Goal: Information Seeking & Learning: Understand process/instructions

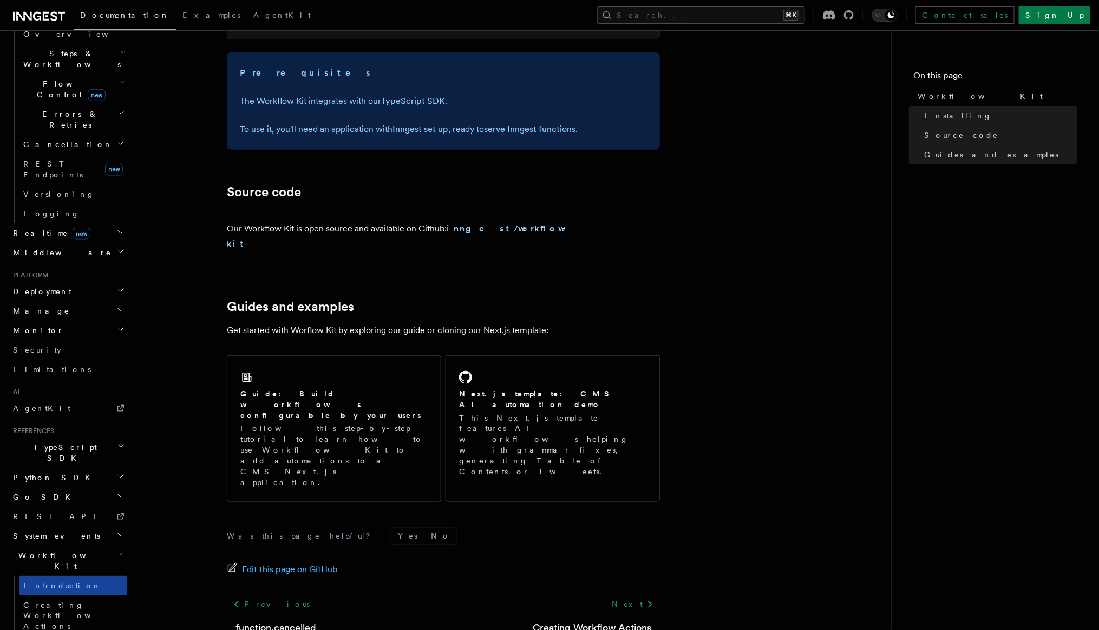
scroll to position [351, 0]
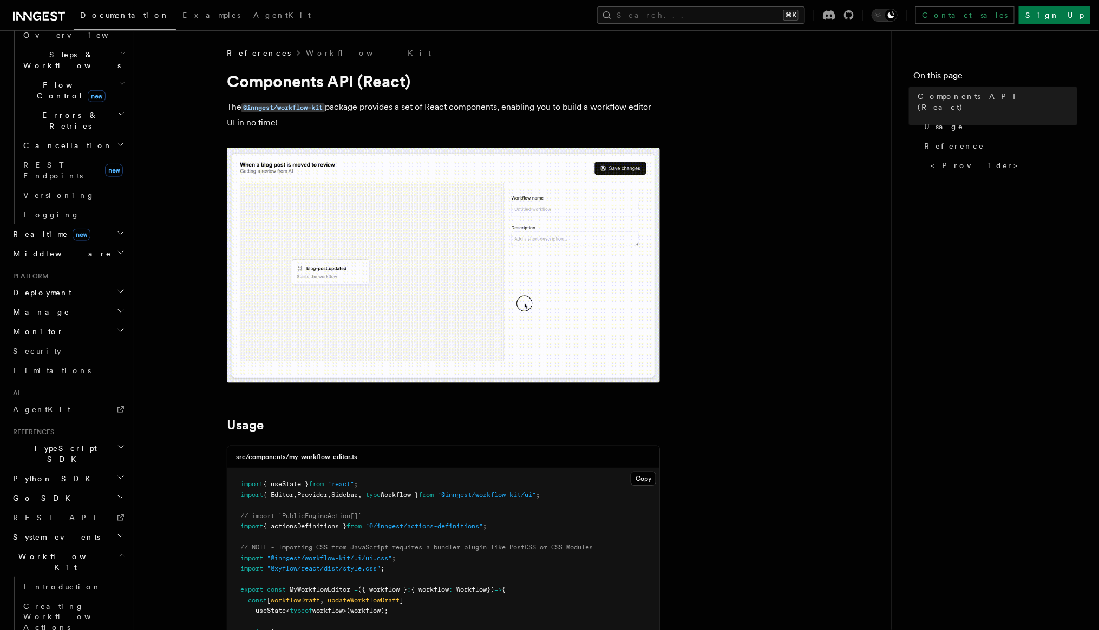
click at [385, 294] on img at bounding box center [443, 265] width 433 height 235
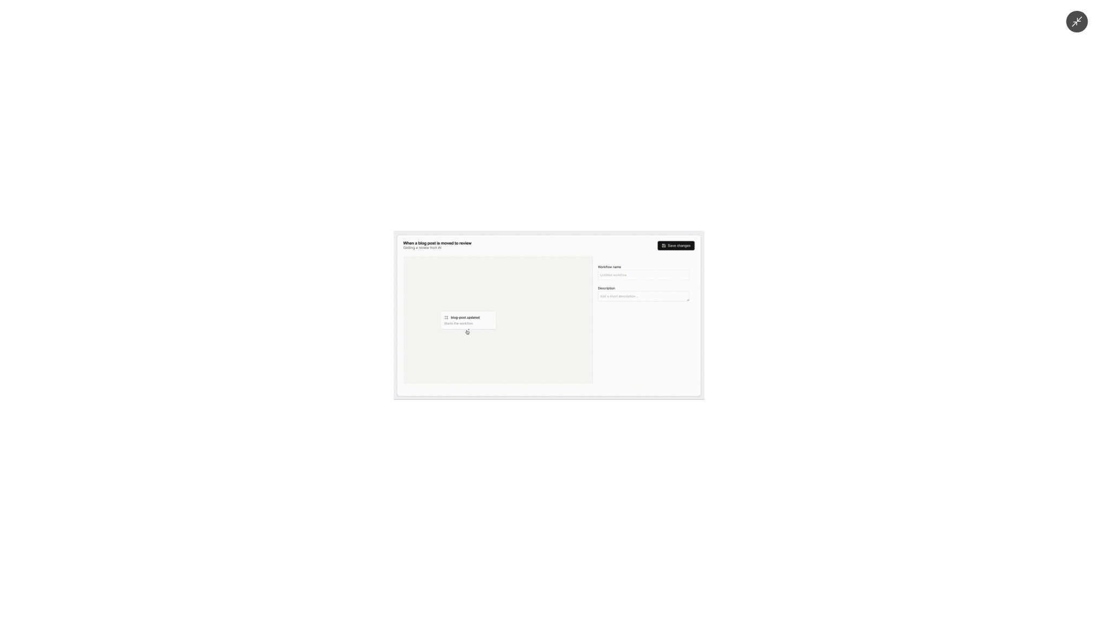
click at [453, 310] on img at bounding box center [549, 315] width 311 height 169
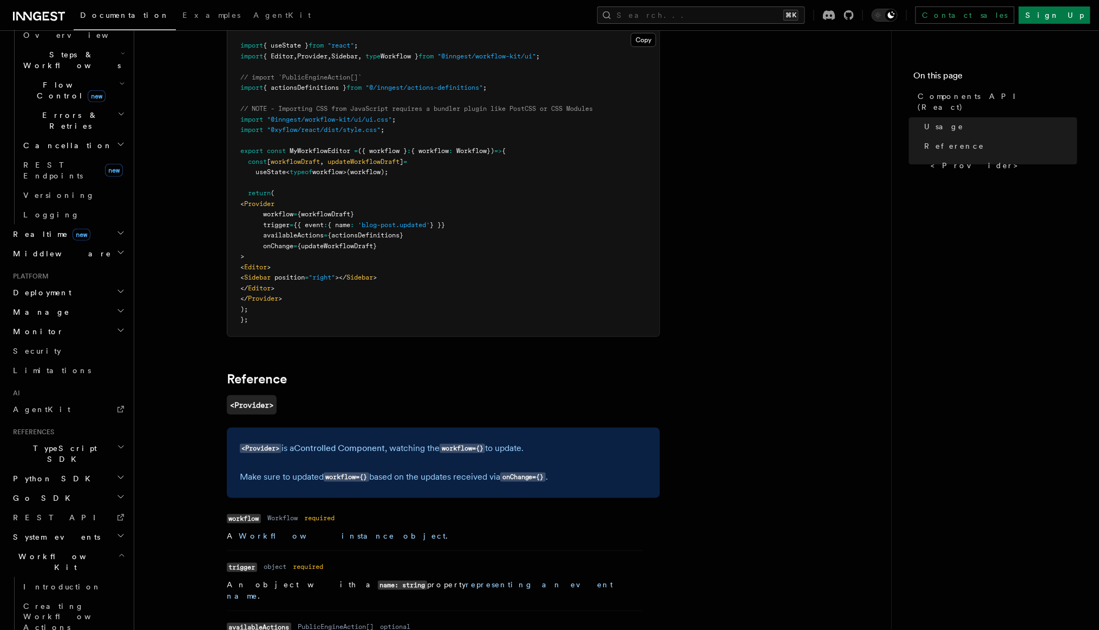
scroll to position [288, 0]
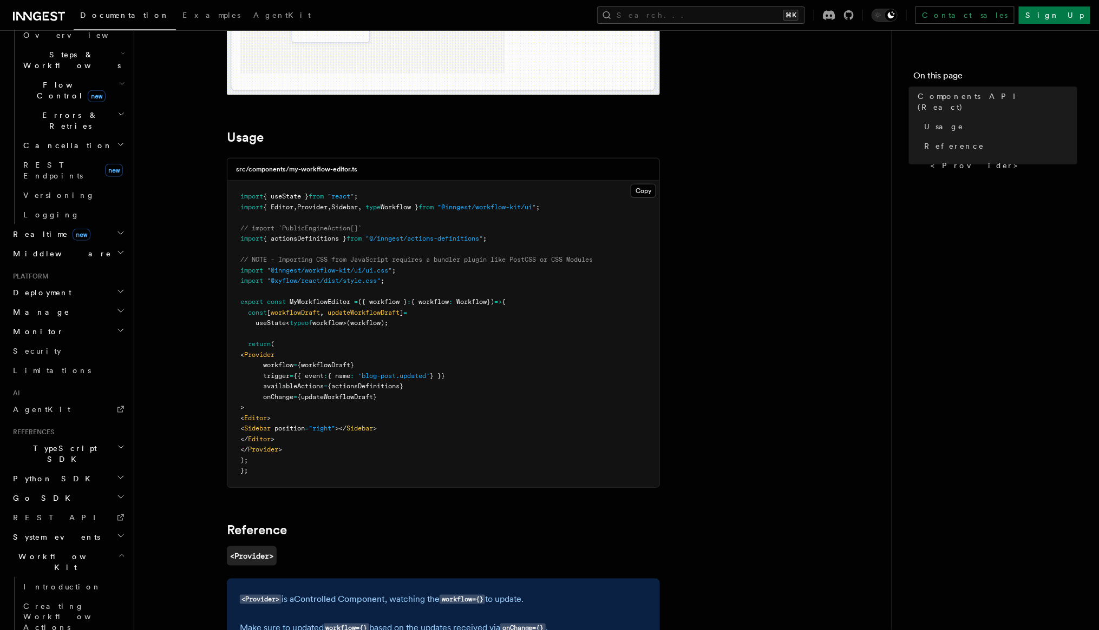
drag, startPoint x: 295, startPoint y: 304, endPoint x: 428, endPoint y: 317, distance: 133.2
click at [428, 317] on pre "import { useState } from "react" ; import { Editor , Provider , Sidebar , type …" at bounding box center [443, 334] width 432 height 307
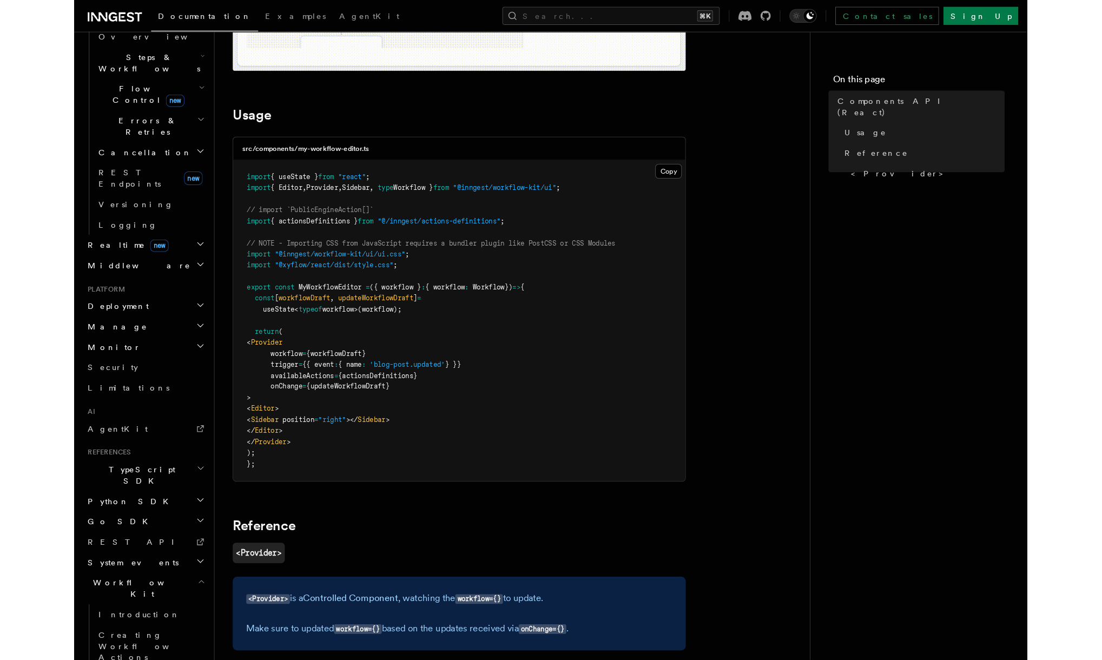
scroll to position [322, 0]
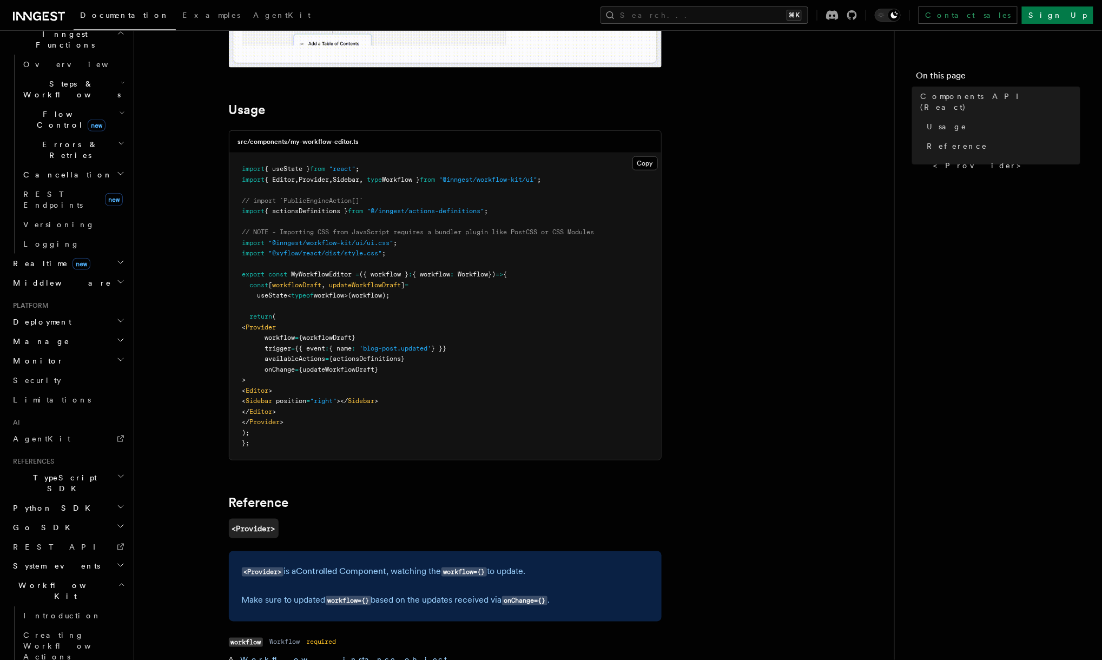
drag, startPoint x: 304, startPoint y: 308, endPoint x: 367, endPoint y: 391, distance: 104.2
click at [367, 391] on pre "import { useState } from "react" ; import { Editor , Provider , Sidebar , type …" at bounding box center [445, 306] width 432 height 307
click at [346, 426] on pre "import { useState } from "react" ; import { Editor , Provider , Sidebar , type …" at bounding box center [445, 306] width 432 height 307
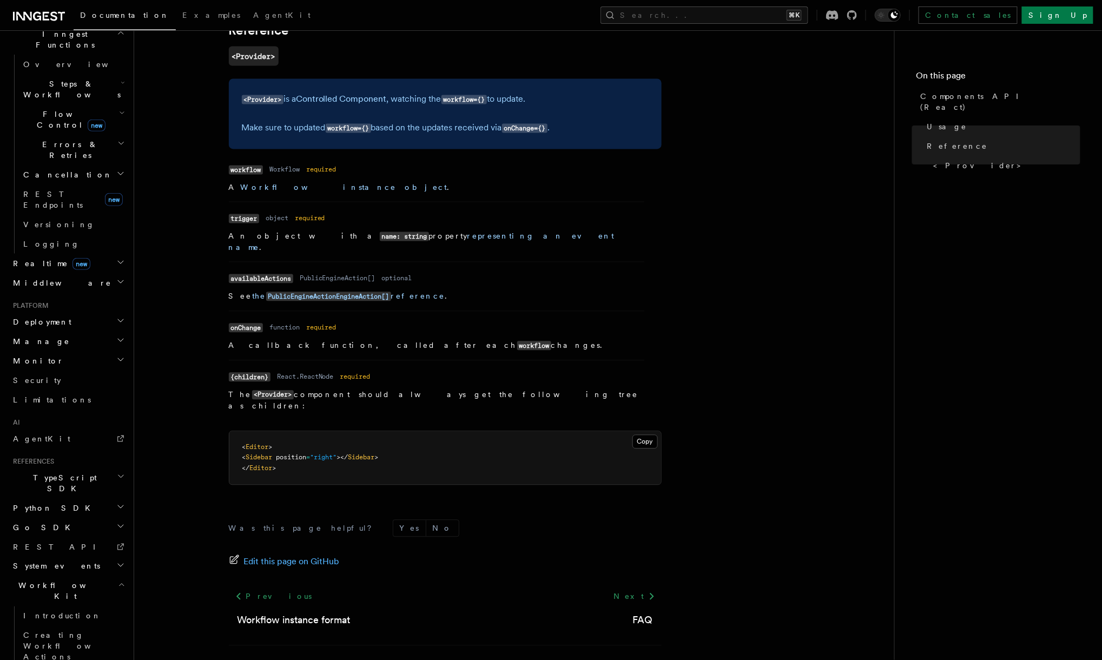
scroll to position [787, 0]
drag, startPoint x: 299, startPoint y: 432, endPoint x: 253, endPoint y: 401, distance: 55.4
click at [251, 433] on pre "< Editor > < Sidebar position = "right" ></ Sidebar > </ Editor >" at bounding box center [445, 460] width 432 height 54
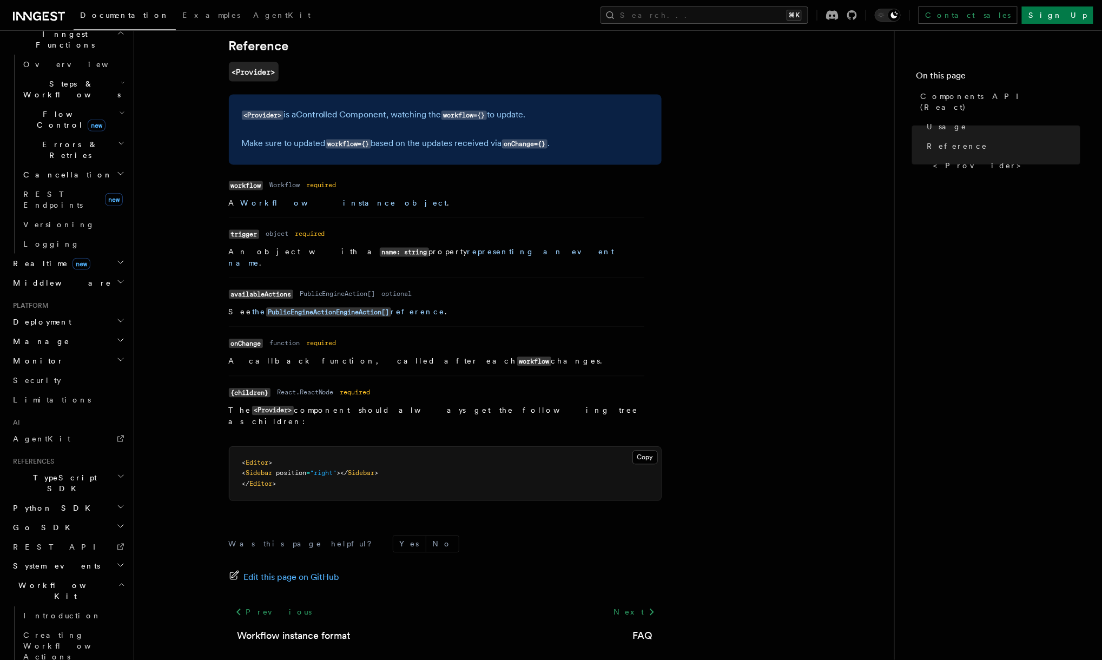
scroll to position [767, 0]
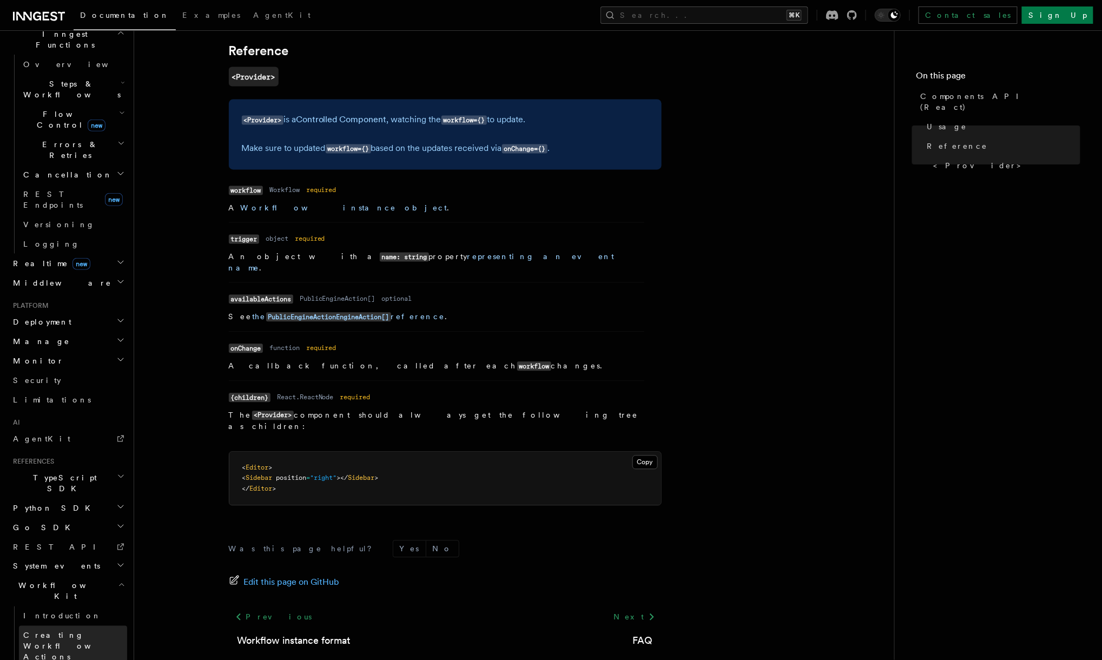
click at [71, 626] on link "Creating Workflow Actions" at bounding box center [73, 646] width 108 height 41
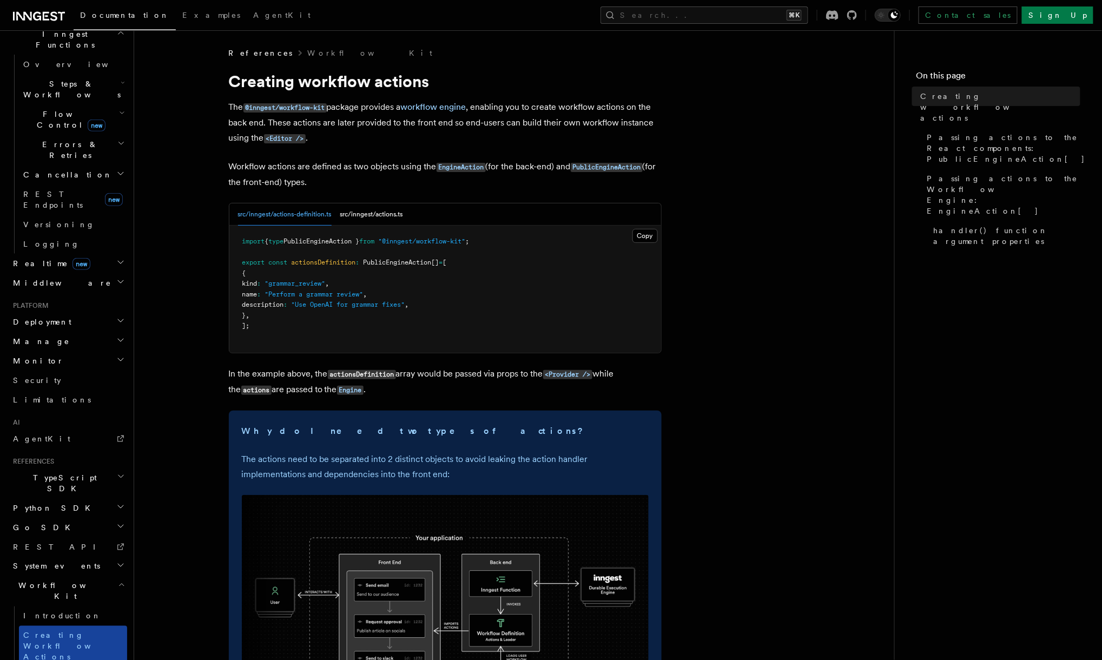
click at [73, 630] on span "Creating Workflow Actions" at bounding box center [70, 647] width 94 height 30
click at [73, 626] on link "Creating Workflow Actions" at bounding box center [73, 646] width 108 height 41
click at [372, 214] on button "src/inngest/actions.ts" at bounding box center [371, 214] width 63 height 22
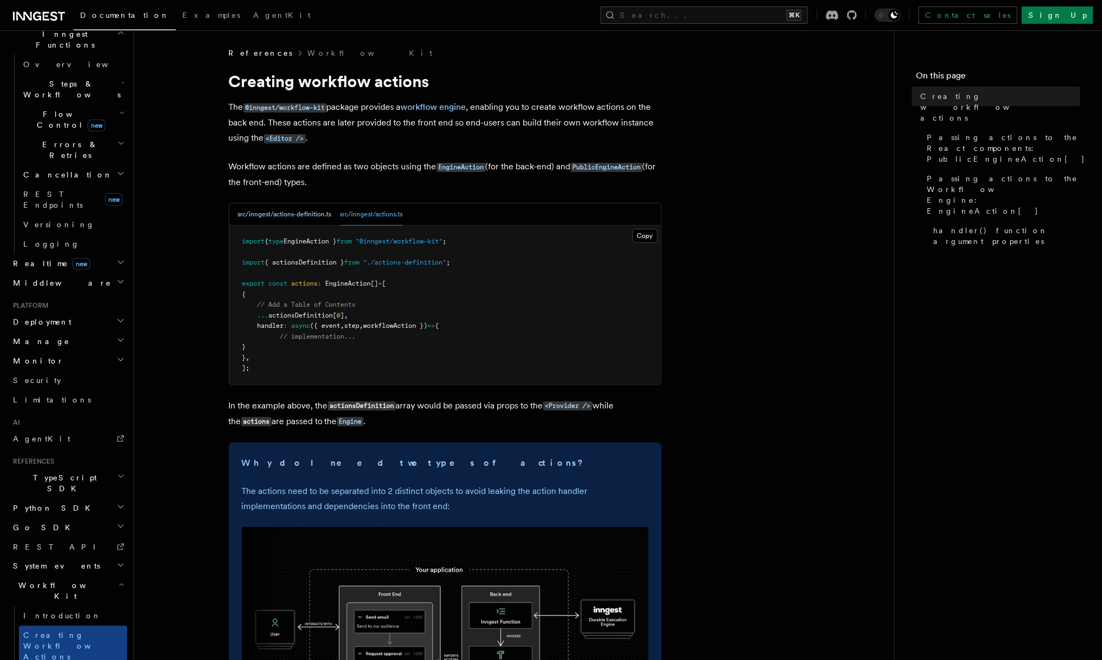
click at [311, 204] on button "src/inngest/actions-definition.ts" at bounding box center [285, 214] width 94 height 22
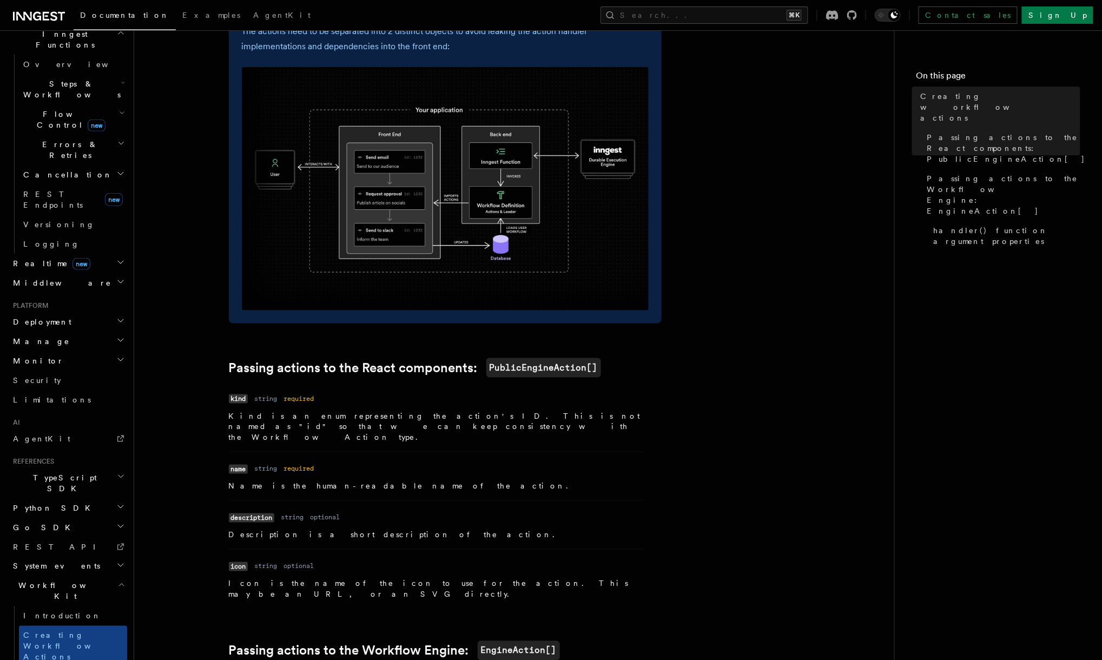
scroll to position [517, 0]
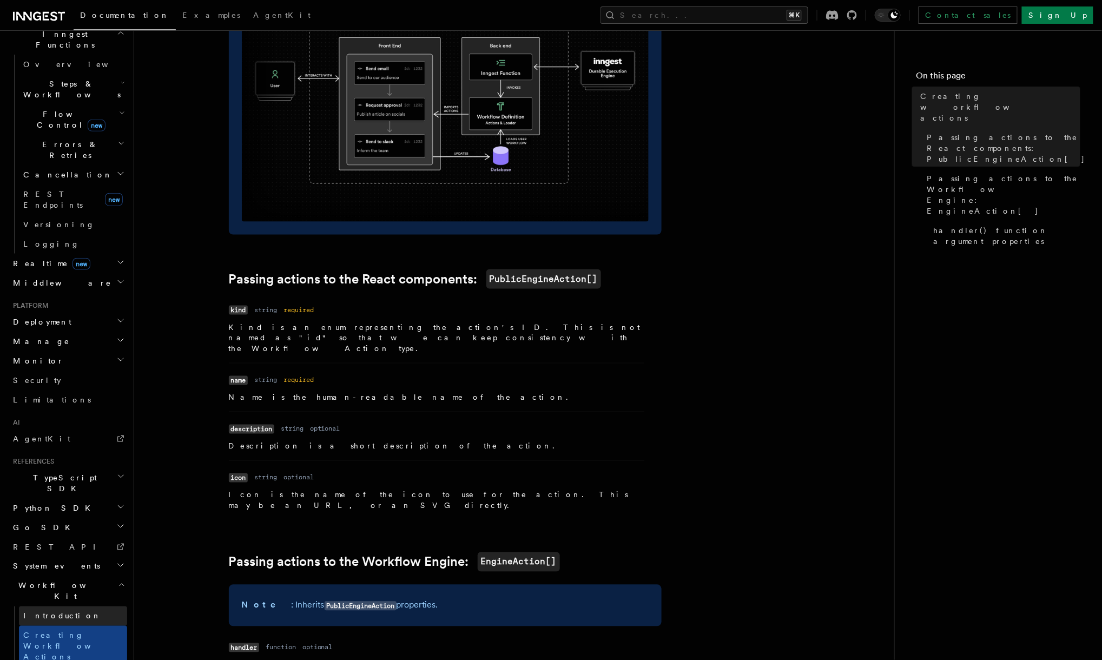
click at [89, 607] on link "Introduction" at bounding box center [73, 616] width 108 height 19
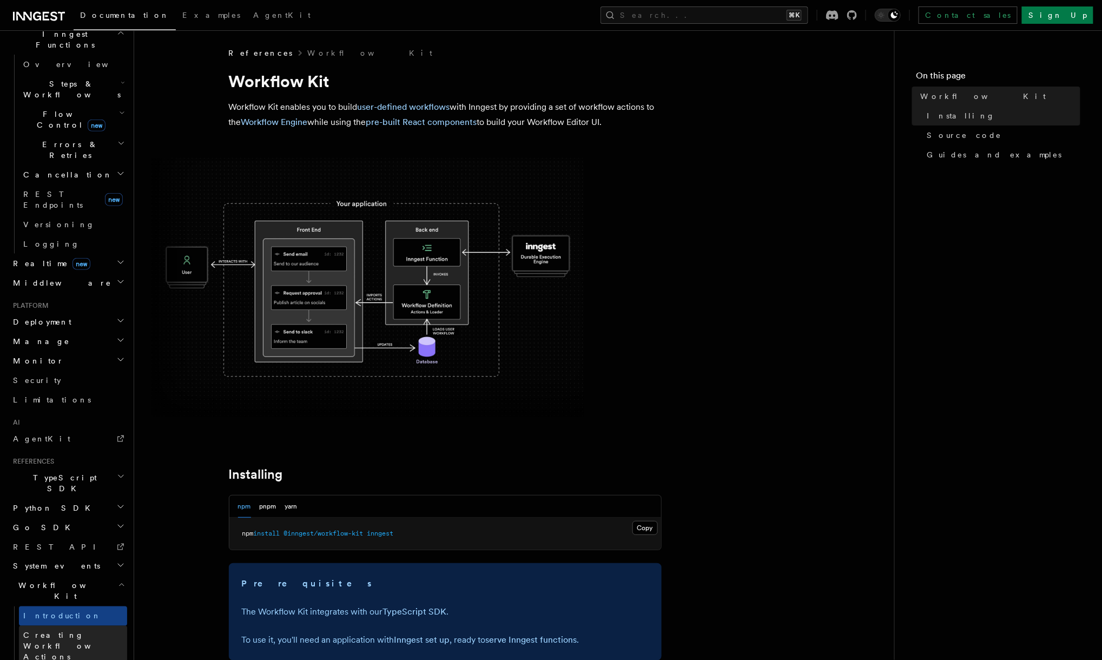
click at [84, 626] on link "Creating Workflow Actions" at bounding box center [73, 646] width 108 height 41
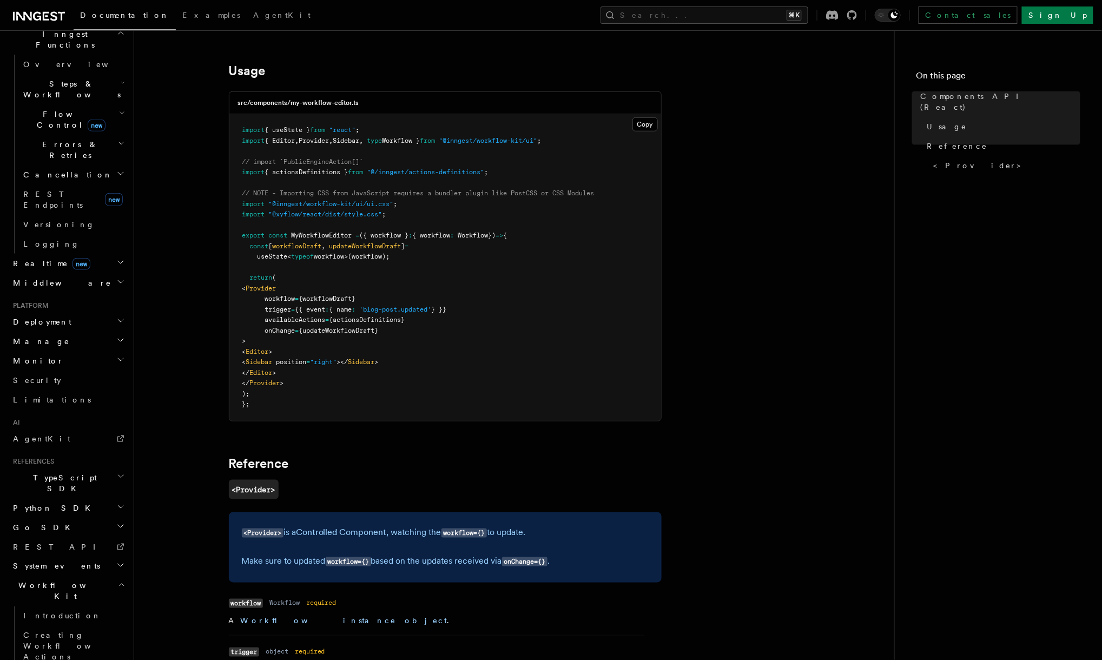
scroll to position [494, 0]
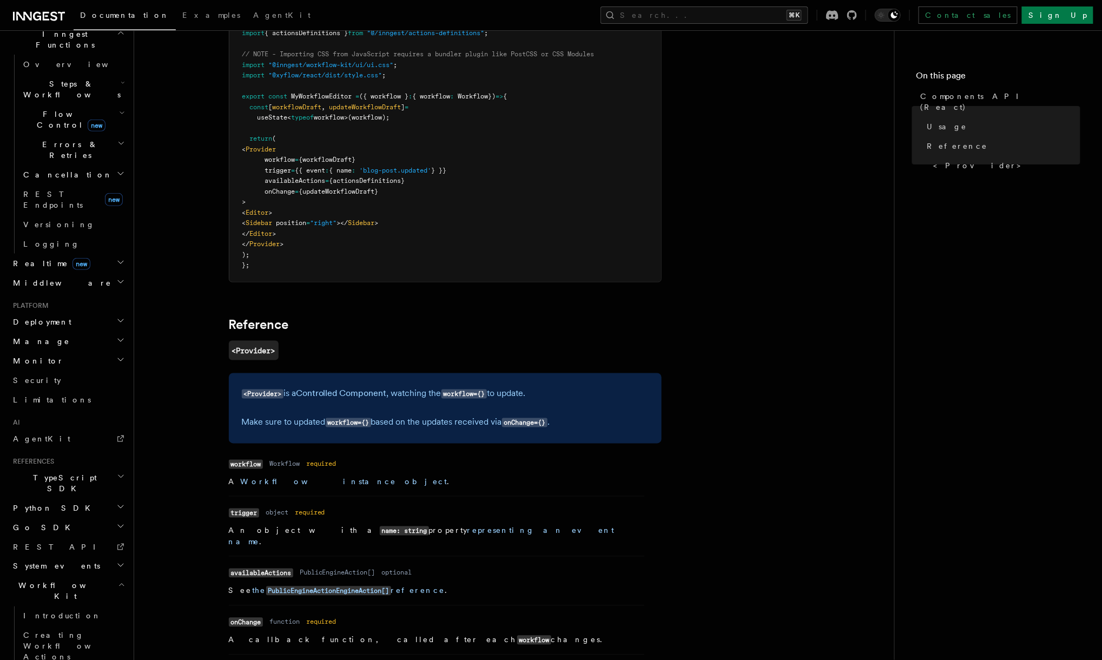
click at [342, 418] on code "workflow={}" at bounding box center [348, 422] width 45 height 9
click at [344, 418] on code "workflow={}" at bounding box center [348, 422] width 45 height 9
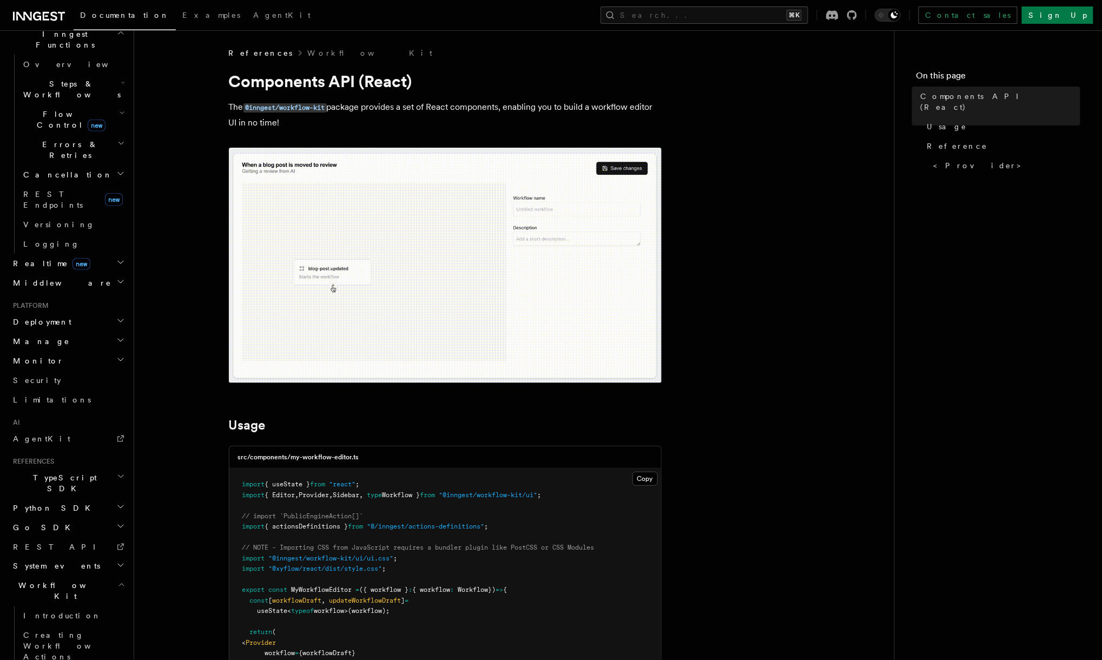
scroll to position [0, 0]
click at [354, 321] on img at bounding box center [445, 265] width 433 height 235
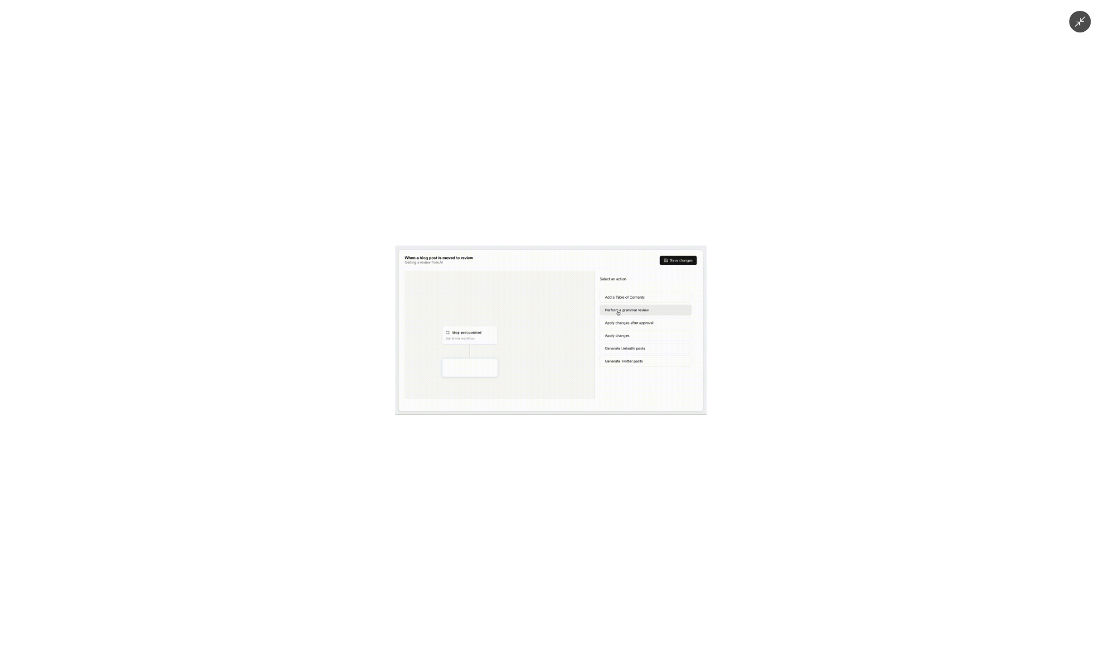
click at [426, 339] on img at bounding box center [552, 329] width 312 height 169
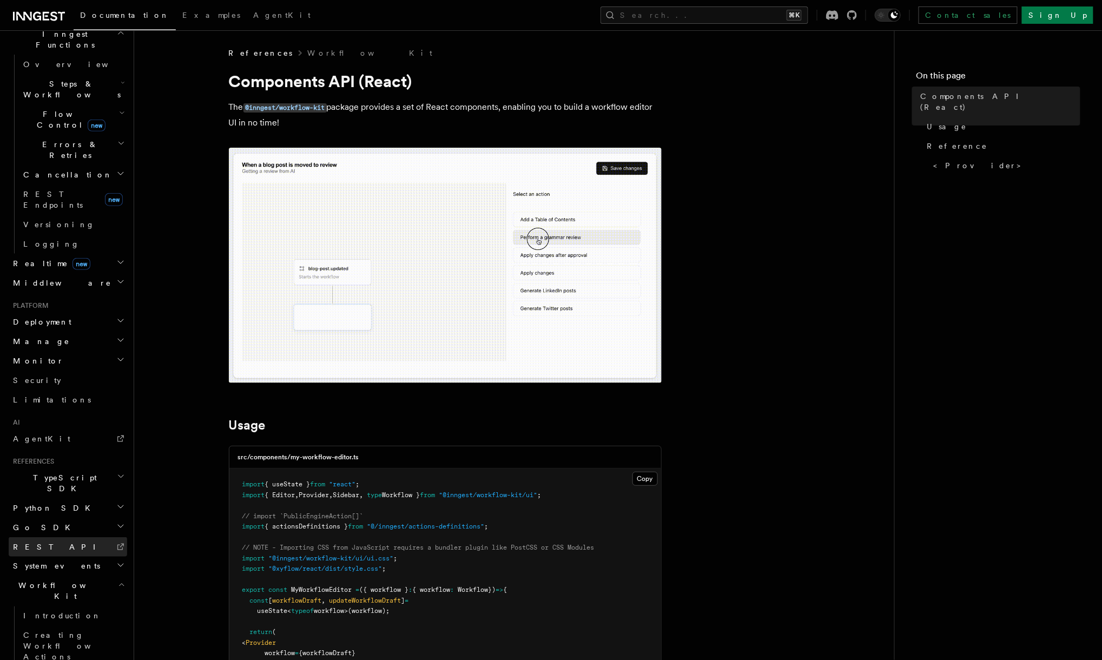
click at [118, 537] on link "REST API" at bounding box center [68, 546] width 119 height 19
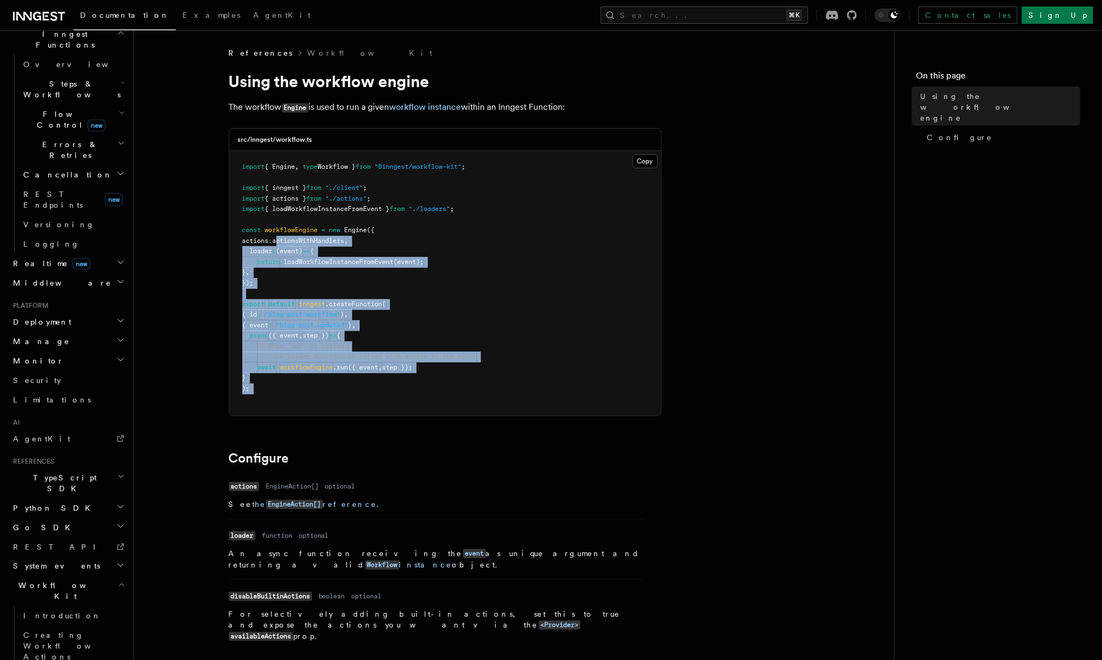
drag, startPoint x: 301, startPoint y: 389, endPoint x: 284, endPoint y: 232, distance: 157.4
click at [284, 232] on pre "import { Engine , type Workflow } from "@inngest/workflow-kit" ; import { innge…" at bounding box center [445, 283] width 432 height 265
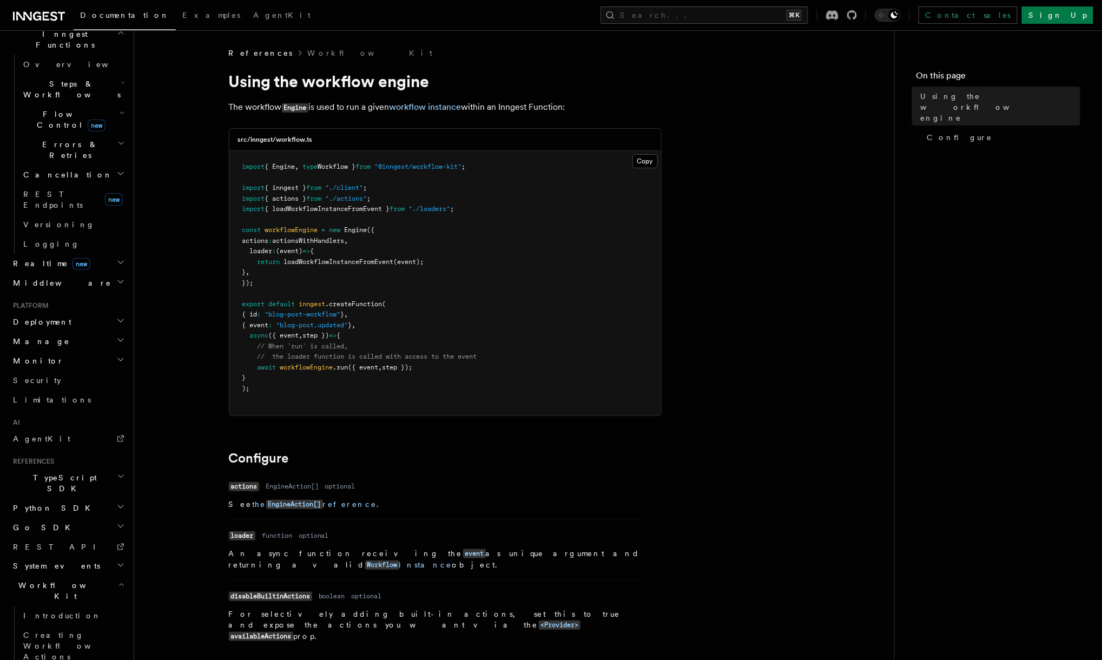
click at [58, 468] on h2 "TypeScript SDK" at bounding box center [68, 483] width 119 height 30
click at [74, 579] on link "Send events" at bounding box center [73, 588] width 108 height 19
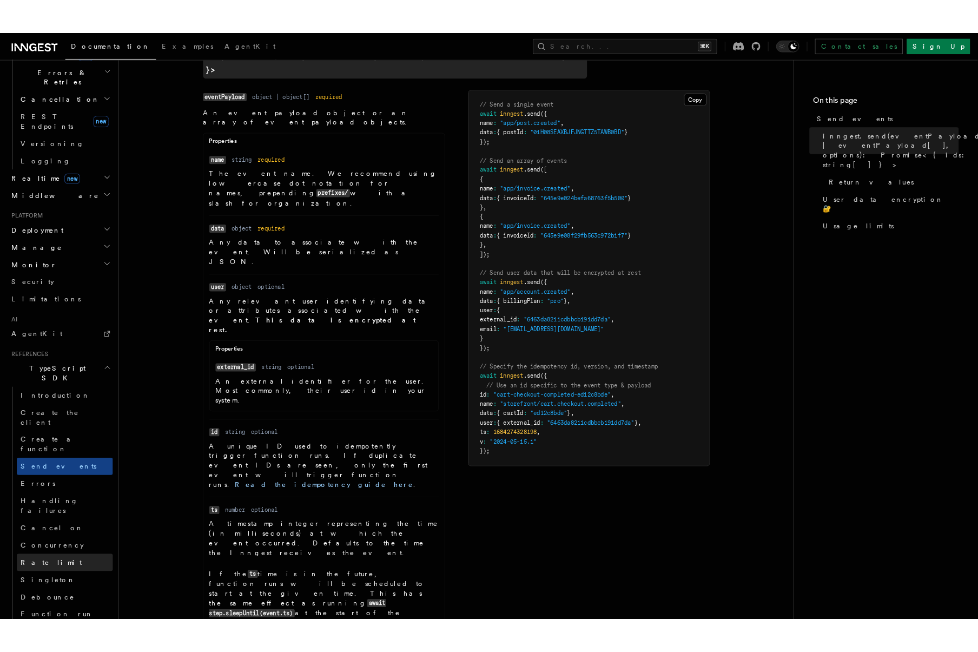
scroll to position [414, 0]
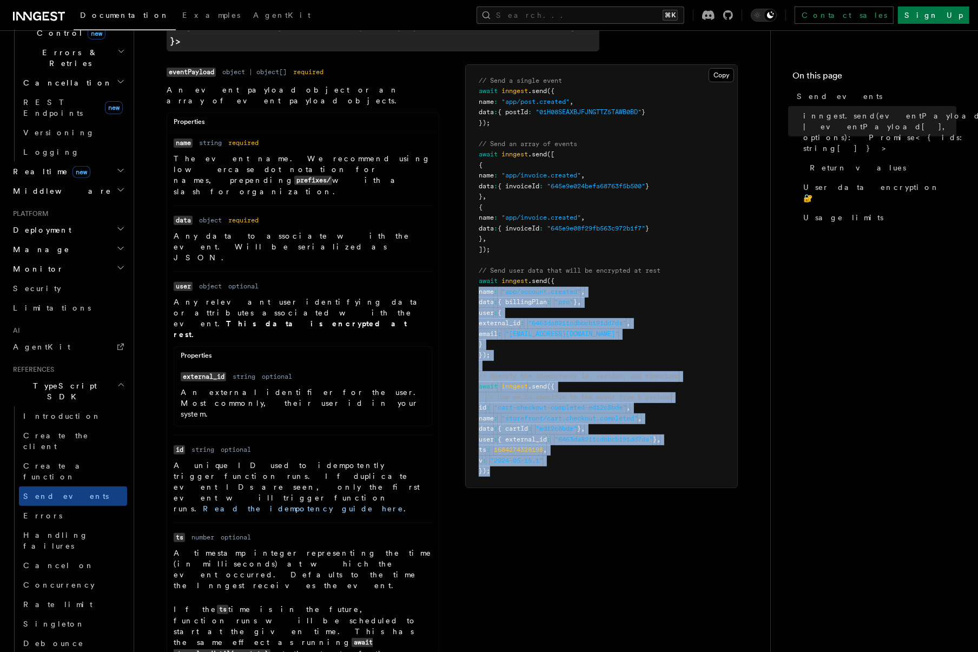
drag, startPoint x: 521, startPoint y: 449, endPoint x: 461, endPoint y: 277, distance: 182.8
click at [461, 277] on div "Name eventPayload Type object | object[] Required required Description An event…" at bounding box center [452, 489] width 571 height 850
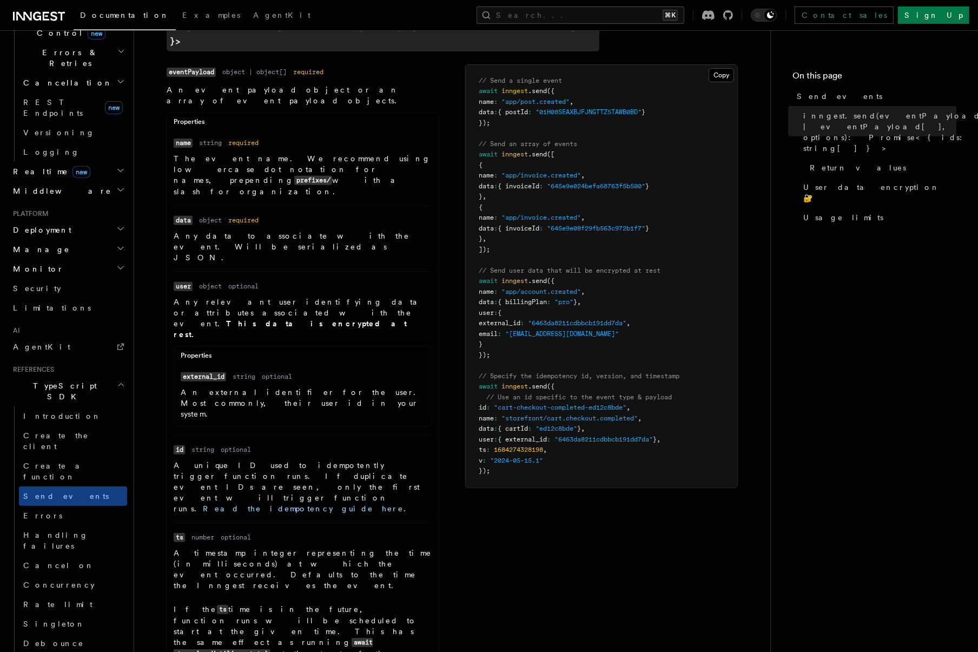
click at [497, 338] on pre "// Send a single event await inngest .send ({ name : "app/post.created" , data …" at bounding box center [602, 276] width 272 height 423
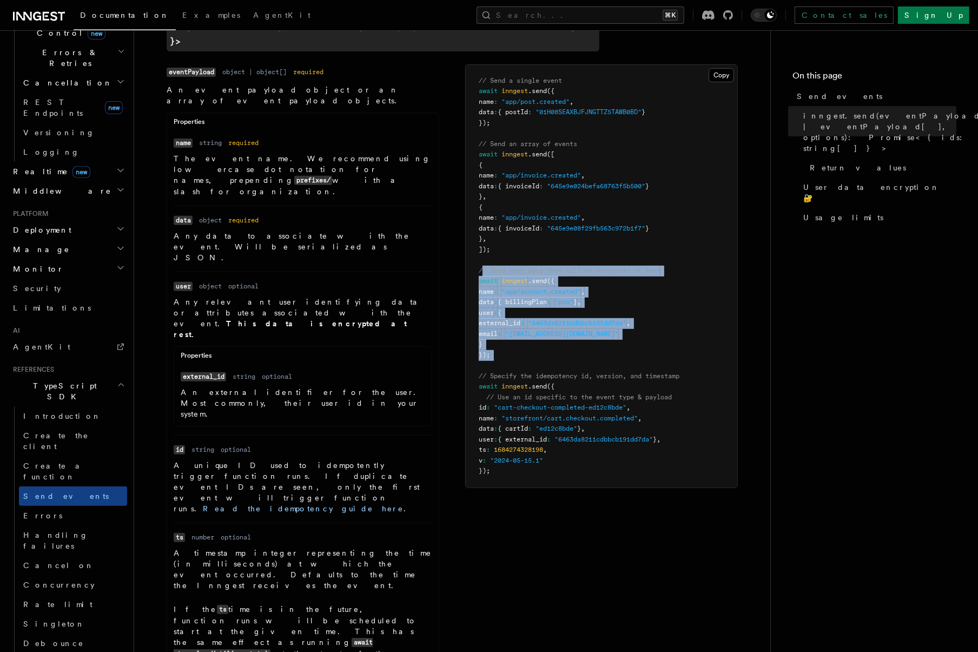
drag, startPoint x: 498, startPoint y: 344, endPoint x: 484, endPoint y: 253, distance: 91.5
click at [482, 257] on pre "// Send a single event await inngest .send ({ name : "app/post.created" , data …" at bounding box center [602, 276] width 272 height 423
click at [485, 251] on pre "// Send a single event await inngest .send ({ name : "app/post.created" , data …" at bounding box center [602, 276] width 272 height 423
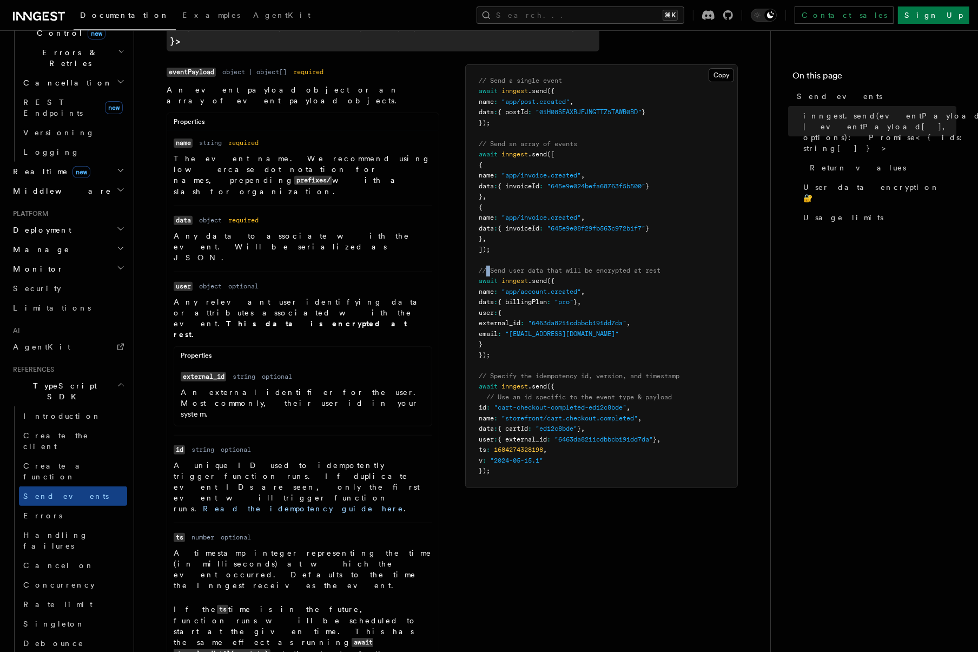
click at [485, 251] on pre "// Send a single event await inngest .send ({ name : "app/post.created" , data …" at bounding box center [602, 276] width 272 height 423
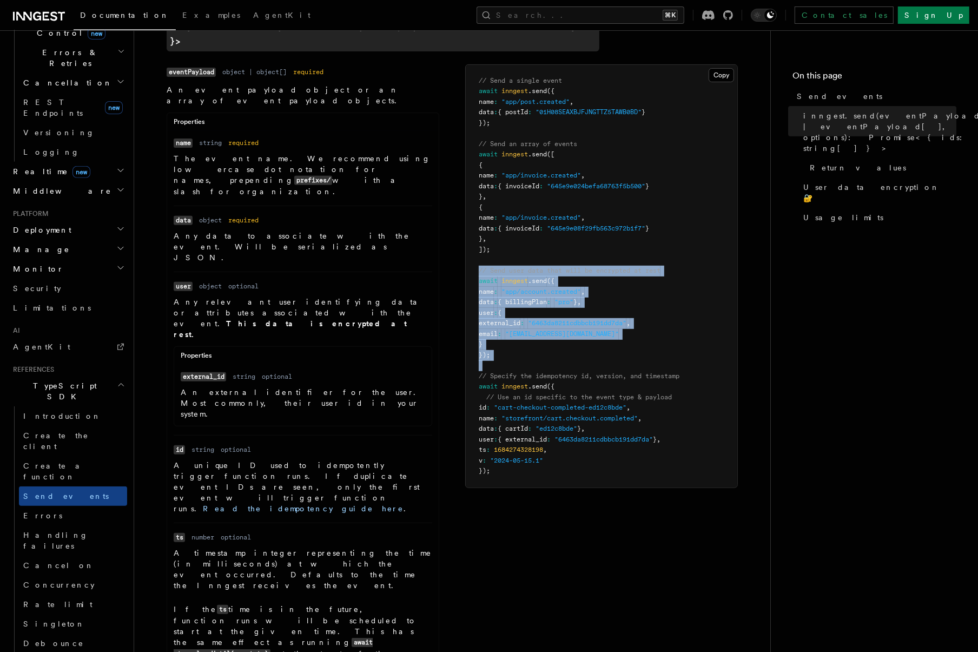
drag, startPoint x: 485, startPoint y: 251, endPoint x: 497, endPoint y: 343, distance: 93.3
click at [497, 343] on pre "// Send a single event await inngest .send ({ name : "app/post.created" , data …" at bounding box center [602, 276] width 272 height 423
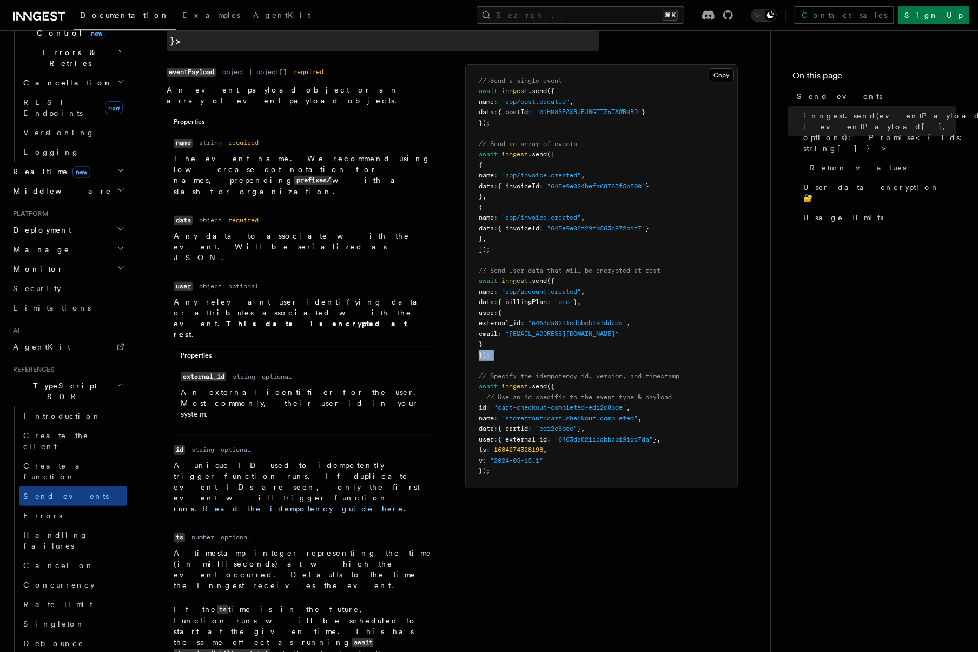
click at [497, 341] on pre "// Send a single event await inngest .send ({ name : "app/post.created" , data …" at bounding box center [602, 276] width 272 height 423
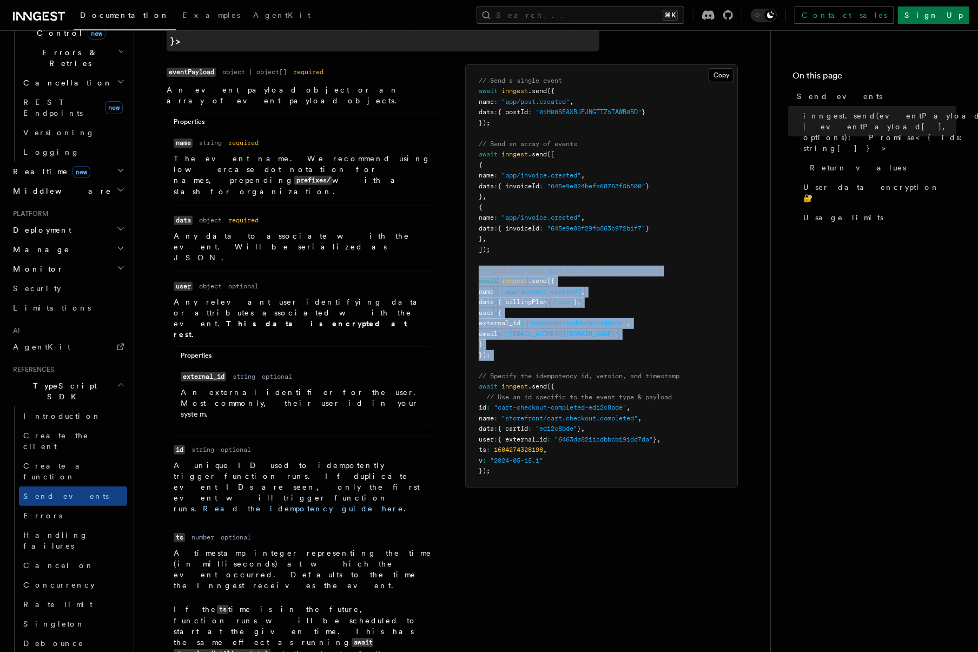
drag, startPoint x: 497, startPoint y: 341, endPoint x: 484, endPoint y: 255, distance: 86.5
click at [484, 255] on pre "// Send a single event await inngest .send ({ name : "app/post.created" , data …" at bounding box center [602, 276] width 272 height 423
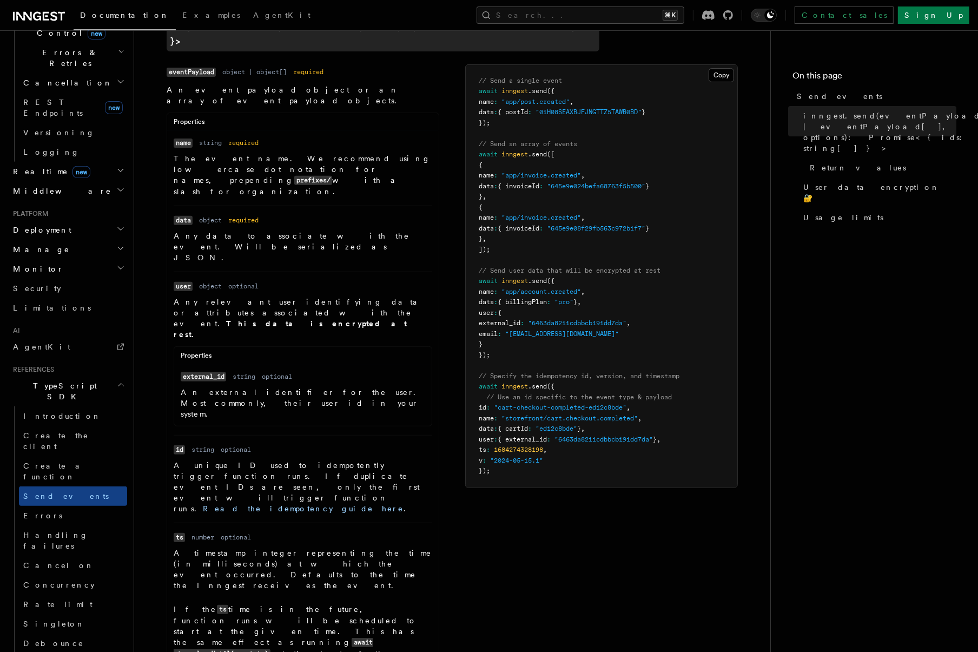
click at [489, 246] on span "]);" at bounding box center [484, 250] width 11 height 8
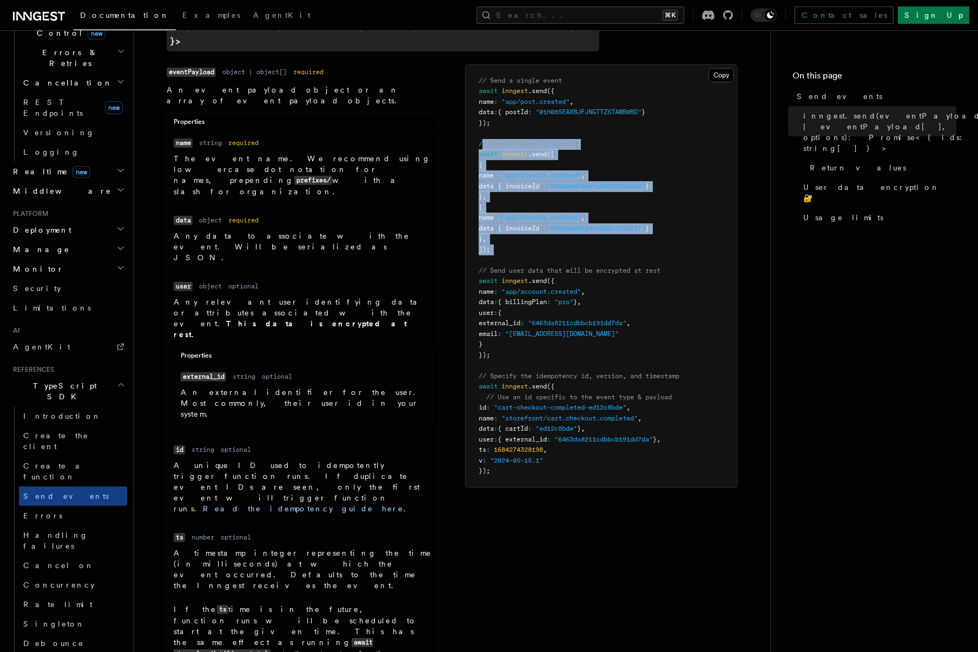
drag, startPoint x: 489, startPoint y: 239, endPoint x: 484, endPoint y: 129, distance: 110.5
click at [484, 129] on pre "// Send a single event await inngest .send ({ name : "app/post.created" , data …" at bounding box center [602, 276] width 272 height 423
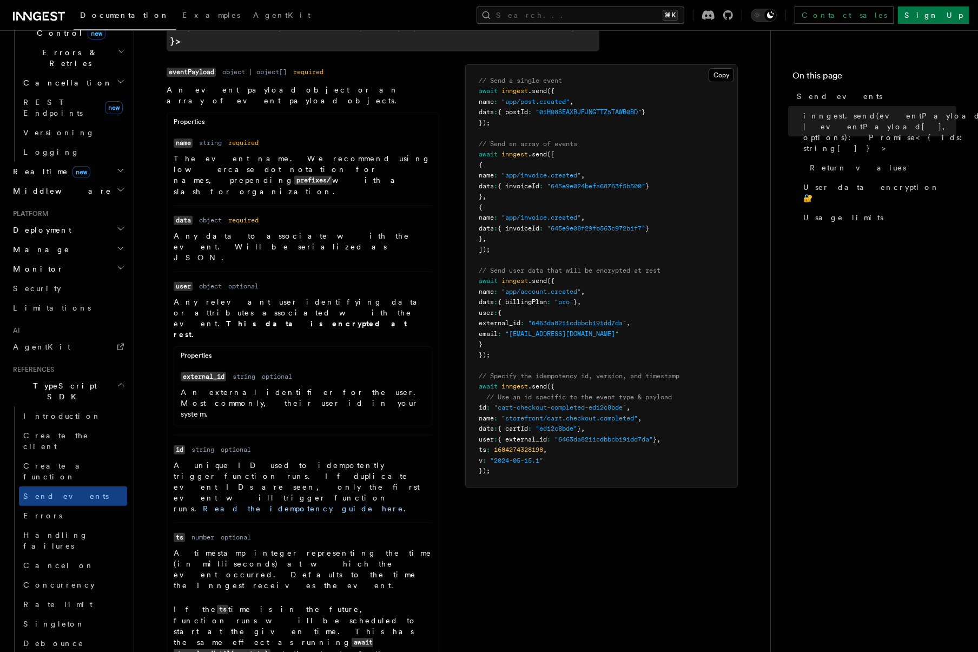
click at [502, 113] on pre "// Send a single event await inngest .send ({ name : "app/post.created" , data …" at bounding box center [602, 276] width 272 height 423
drag, startPoint x: 502, startPoint y: 115, endPoint x: 486, endPoint y: 75, distance: 43.0
click at [486, 75] on pre "// Send a single event await inngest .send ({ name : "app/post.created" , data …" at bounding box center [602, 276] width 272 height 423
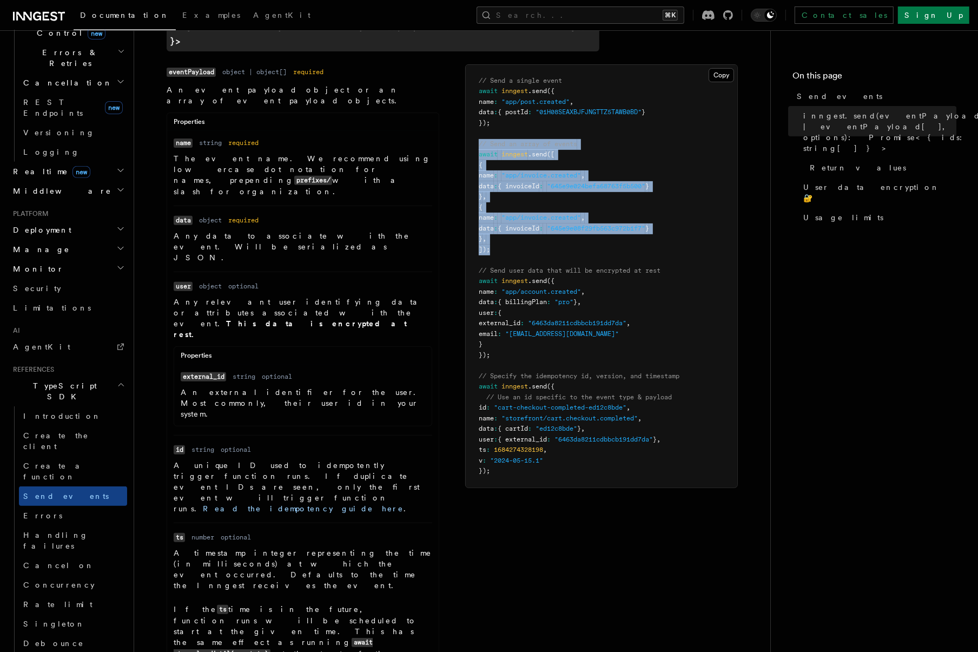
drag, startPoint x: 489, startPoint y: 237, endPoint x: 468, endPoint y: 135, distance: 104.3
click at [468, 135] on pre "// Send a single event await inngest .send ({ name : "app/post.created" , data …" at bounding box center [602, 276] width 272 height 423
